Goal: Information Seeking & Learning: Learn about a topic

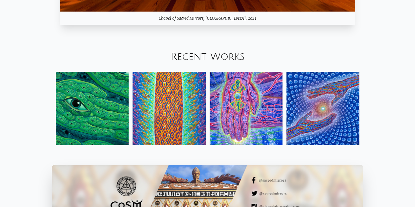
scroll to position [674, 0]
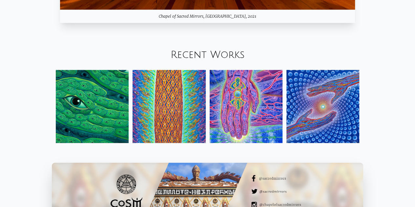
click at [189, 48] on div "Recent Works" at bounding box center [207, 55] width 415 height 22
click at [192, 56] on link "Recent Works" at bounding box center [208, 55] width 74 height 11
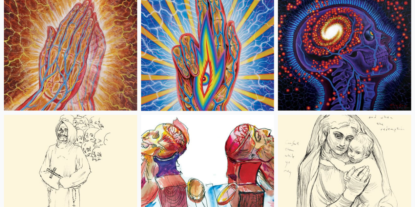
scroll to position [4386, 0]
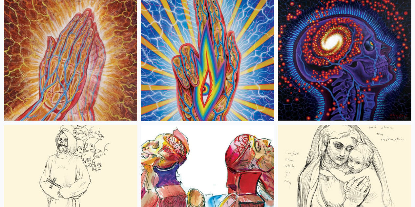
scroll to position [4326, 0]
